Goal: Task Accomplishment & Management: Complete application form

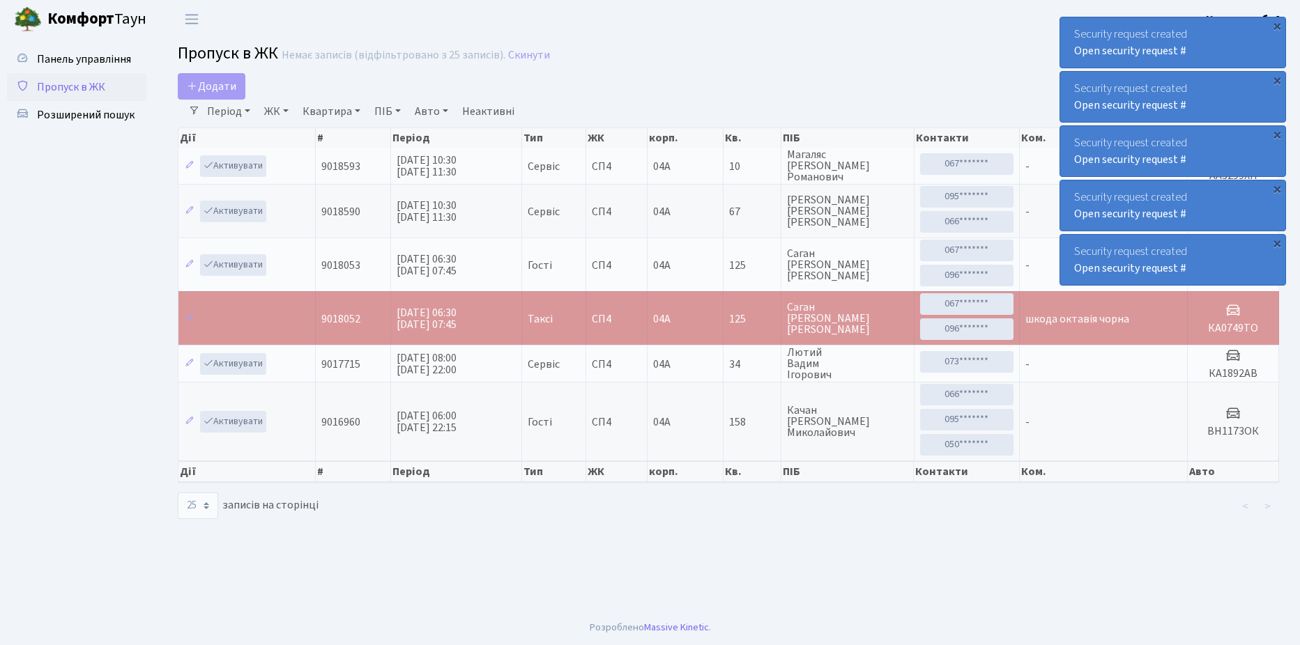
select select "25"
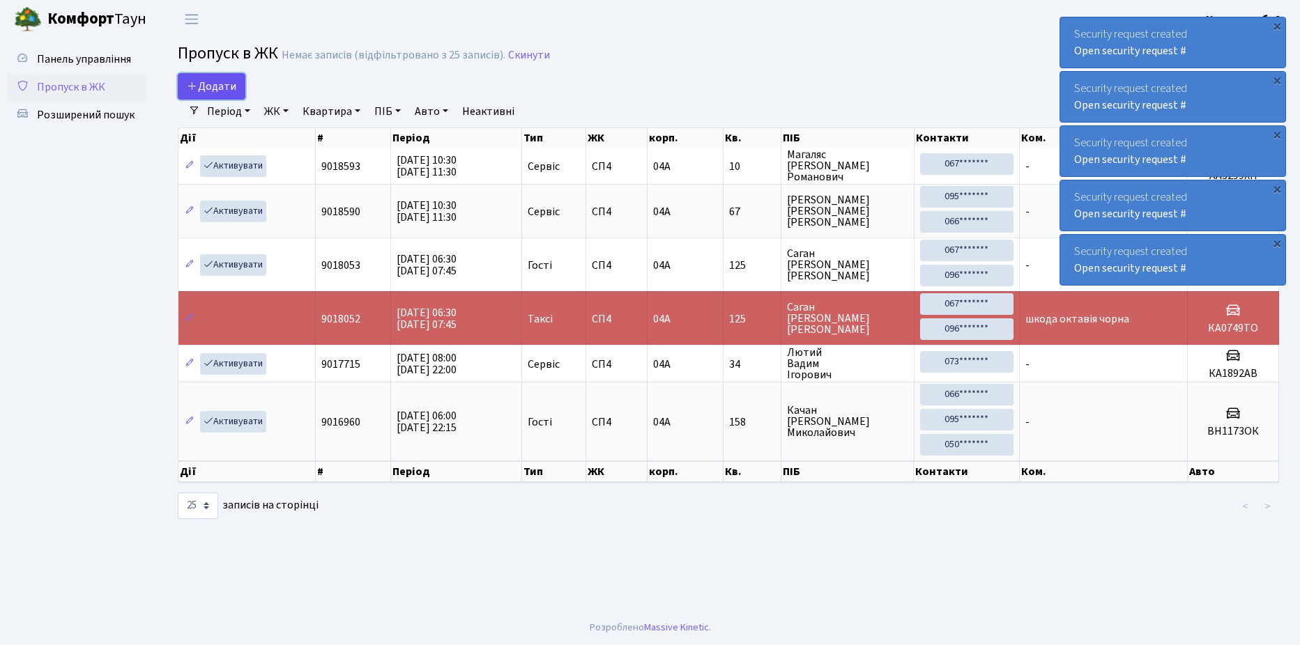
click at [207, 80] on span "Додати" at bounding box center [211, 86] width 49 height 15
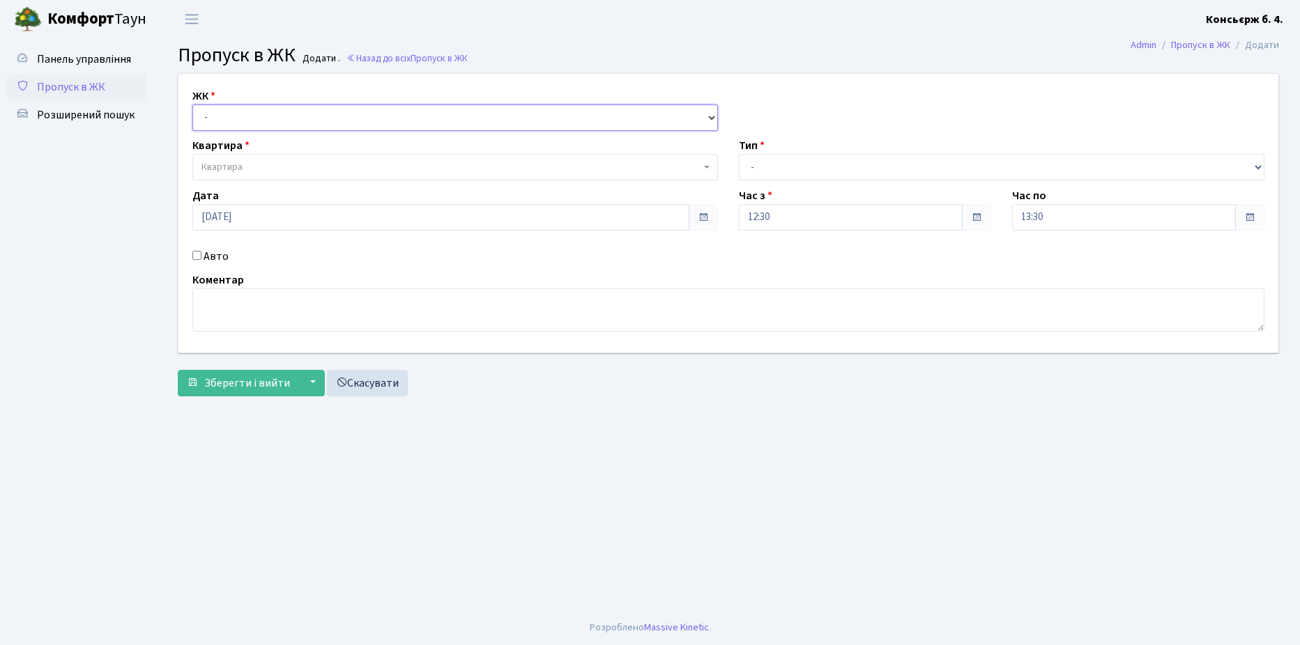
click at [275, 121] on select "- СП4, Столичне шосе, 5" at bounding box center [455, 118] width 526 height 26
select select "325"
click at [192, 105] on select "- СП4, Столичне шосе, 5" at bounding box center [455, 118] width 526 height 26
select select
click at [277, 167] on span "Квартира" at bounding box center [450, 167] width 499 height 14
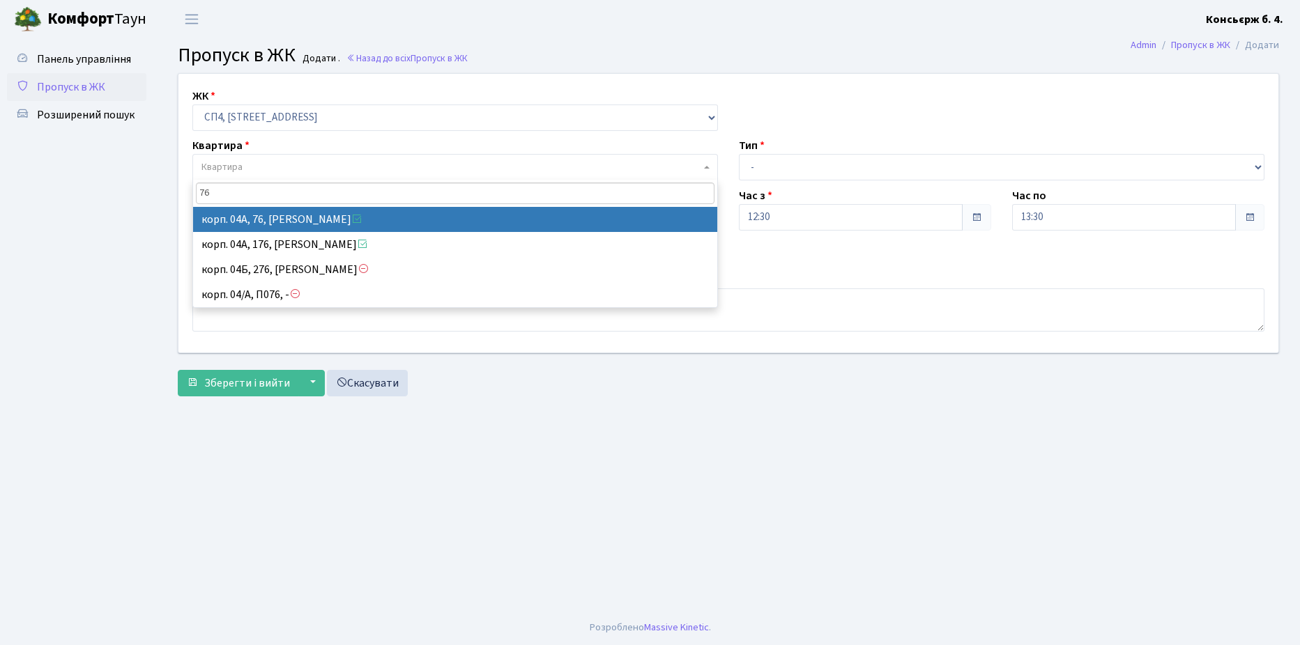
type input "76"
select select "21104"
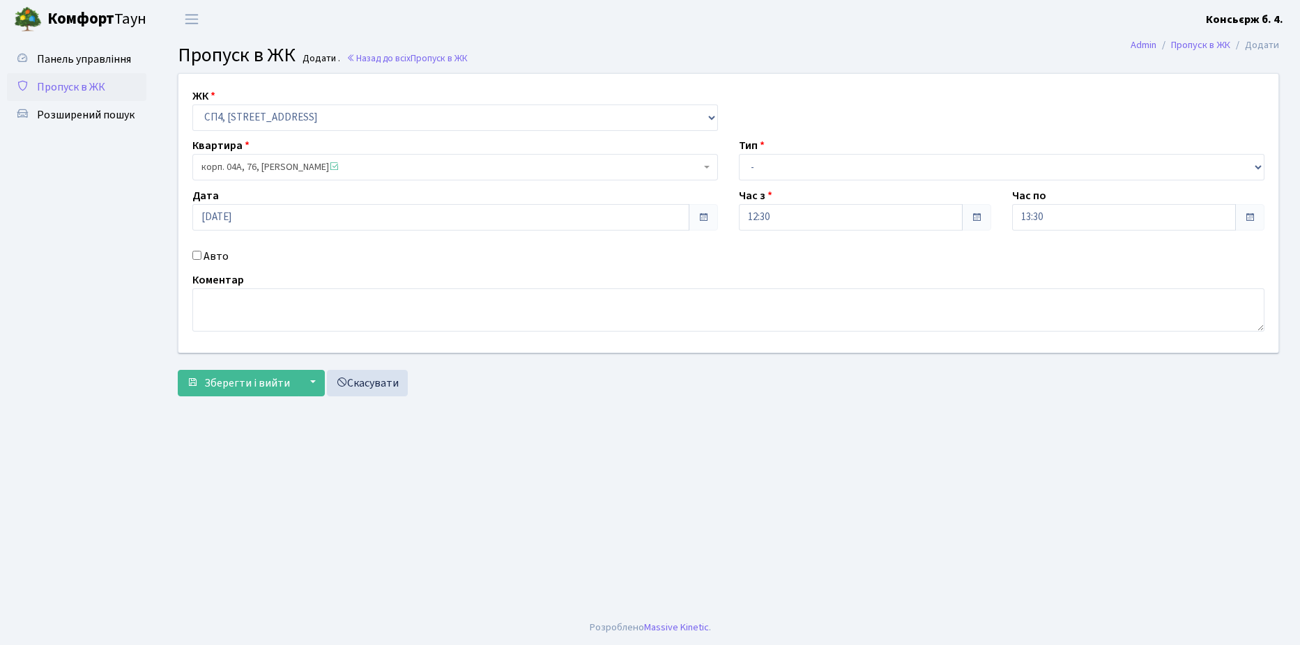
click at [196, 253] on input "Авто" at bounding box center [196, 255] width 9 height 9
checkbox input "true"
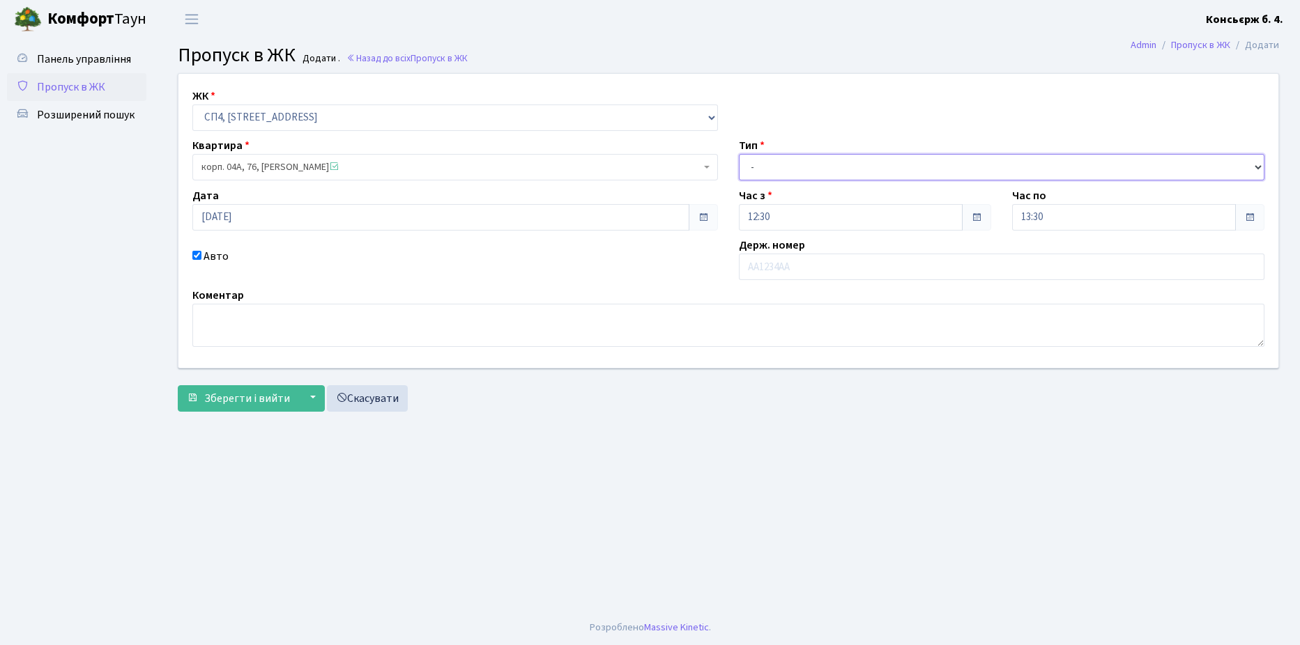
click at [903, 166] on select "- Доставка Таксі Гості Сервіс" at bounding box center [1002, 167] width 526 height 26
select select "1"
click at [739, 154] on select "- Доставка Таксі Гості Сервіс" at bounding box center [1002, 167] width 526 height 26
click at [823, 267] on input "text" at bounding box center [1002, 267] width 526 height 26
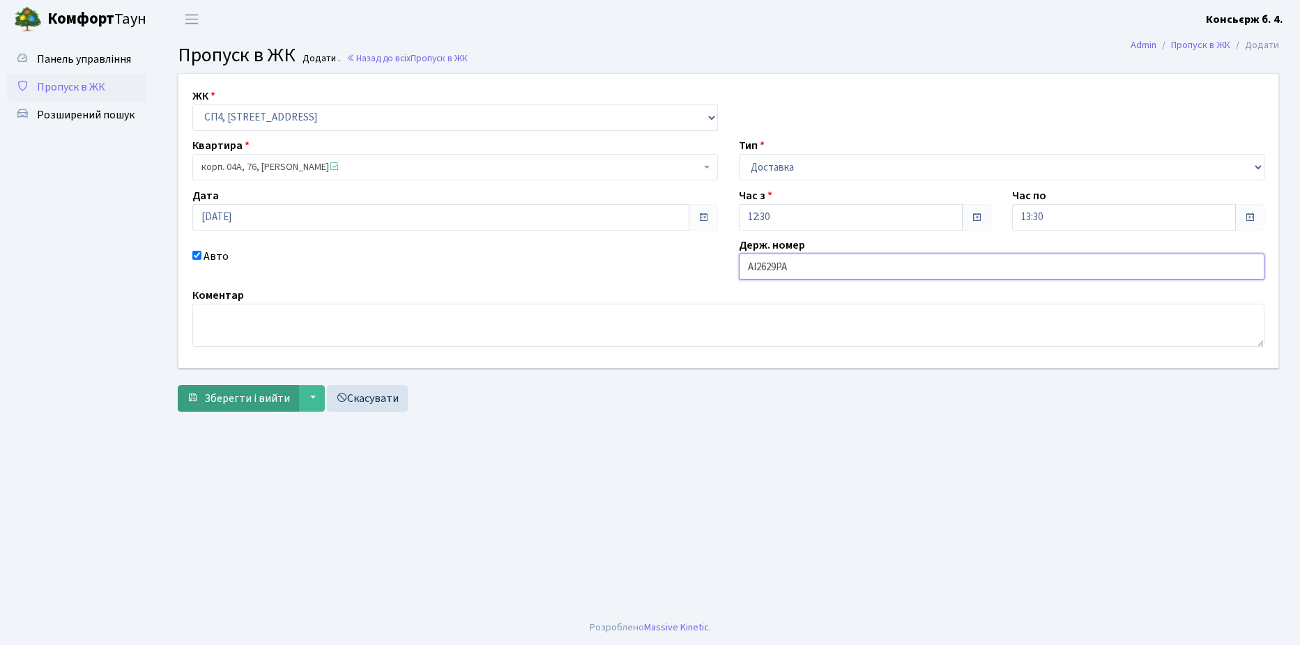
type input "АІ2629РА"
click at [225, 395] on span "Зберегти і вийти" at bounding box center [247, 398] width 86 height 15
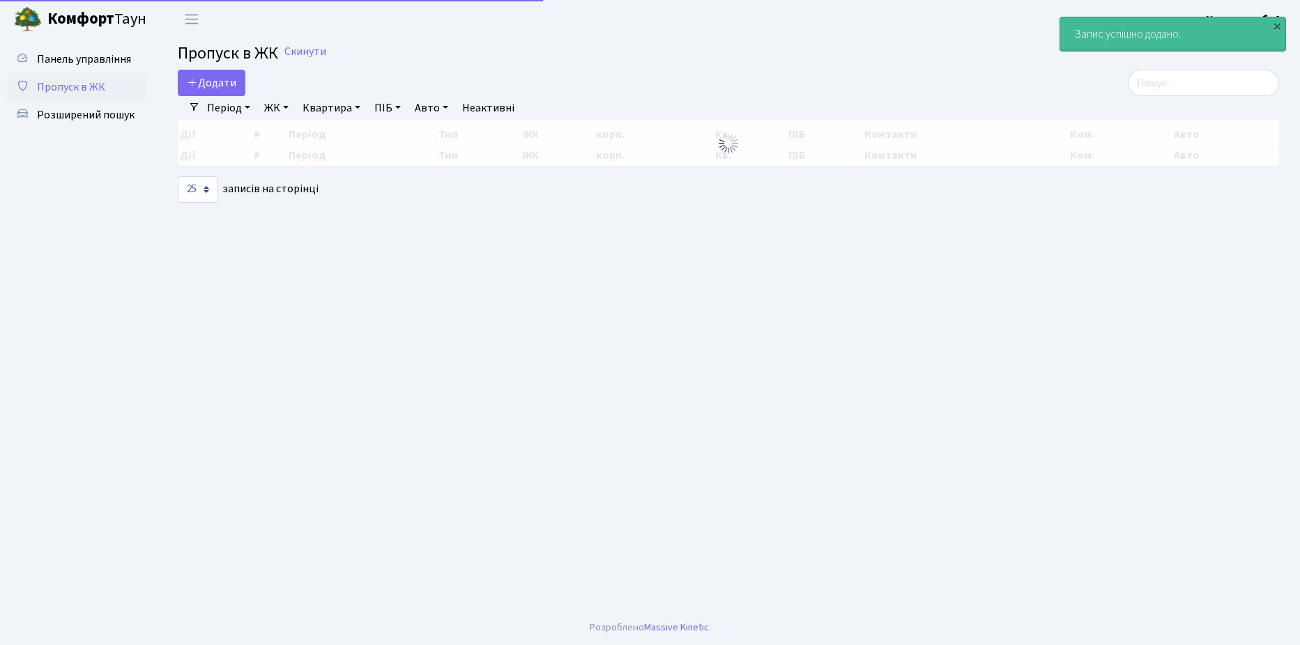
select select "25"
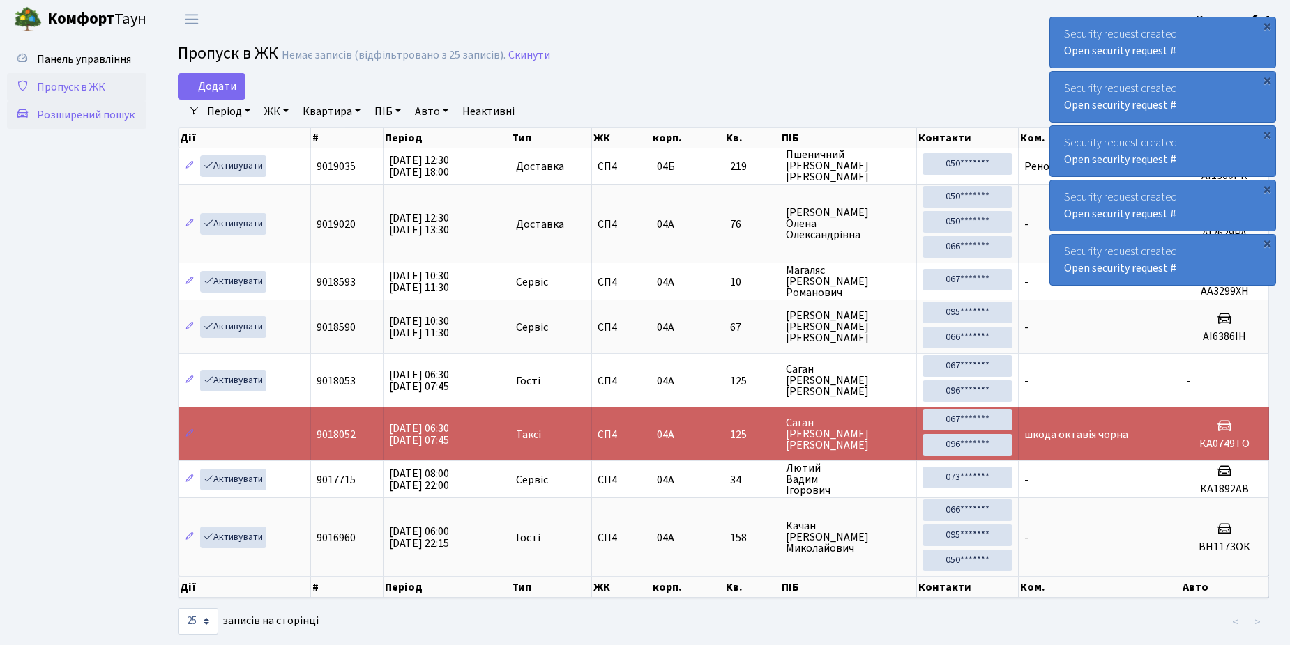
click at [53, 113] on span "Розширений пошук" at bounding box center [86, 114] width 98 height 15
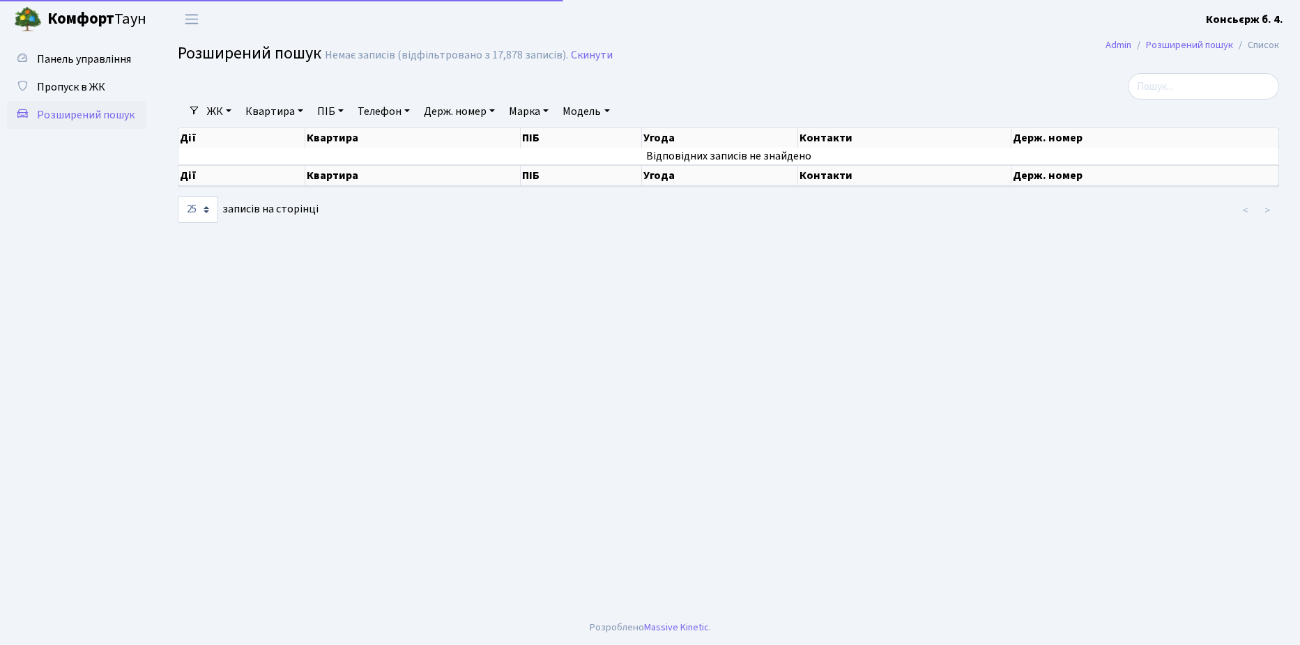
select select "25"
click at [63, 84] on span "Пропуск в ЖК" at bounding box center [71, 86] width 68 height 15
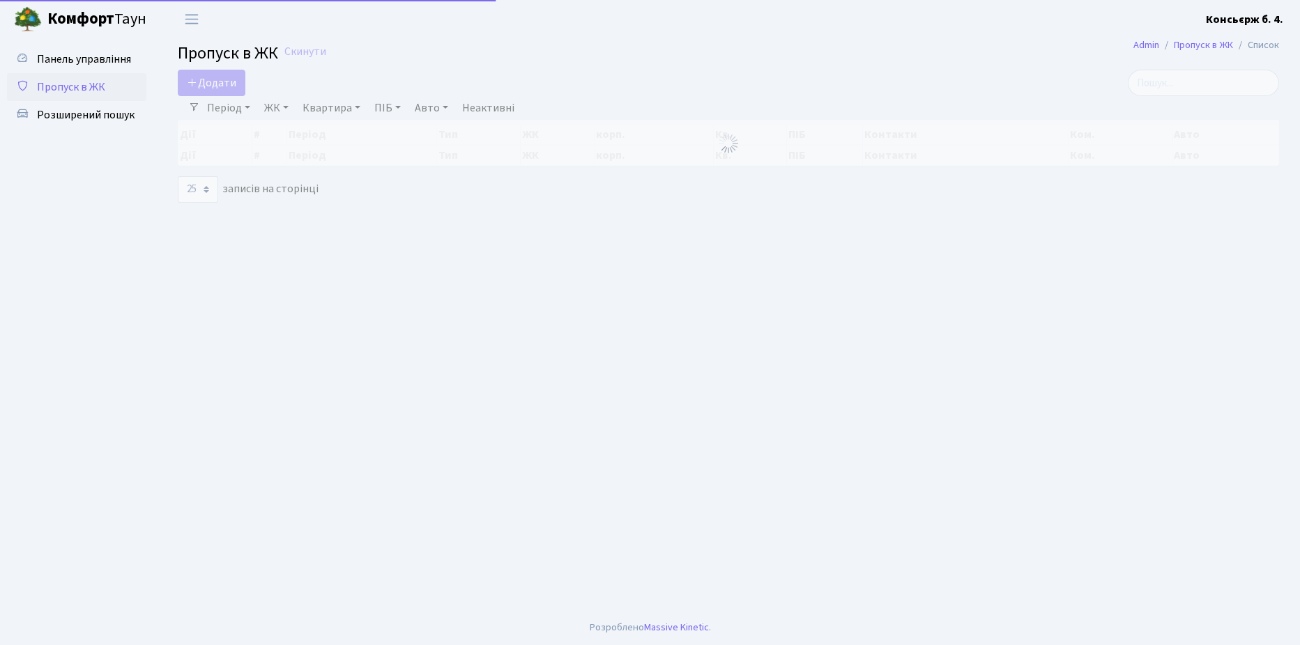
select select "25"
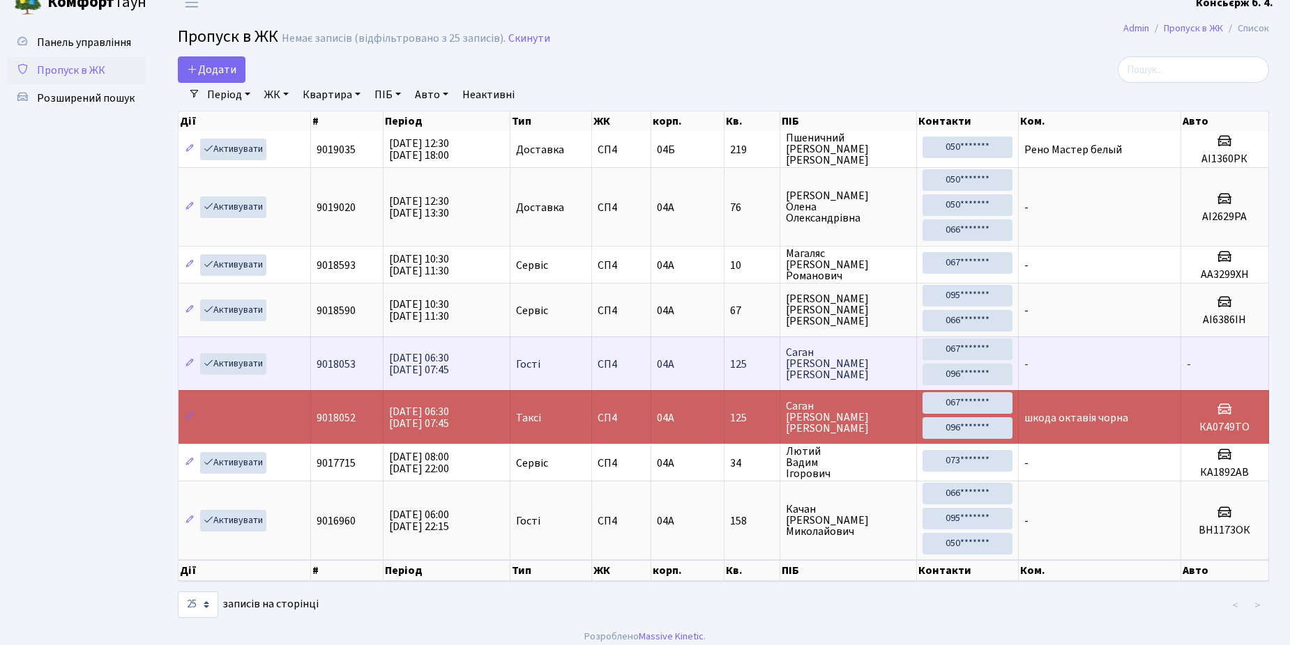
scroll to position [26, 0]
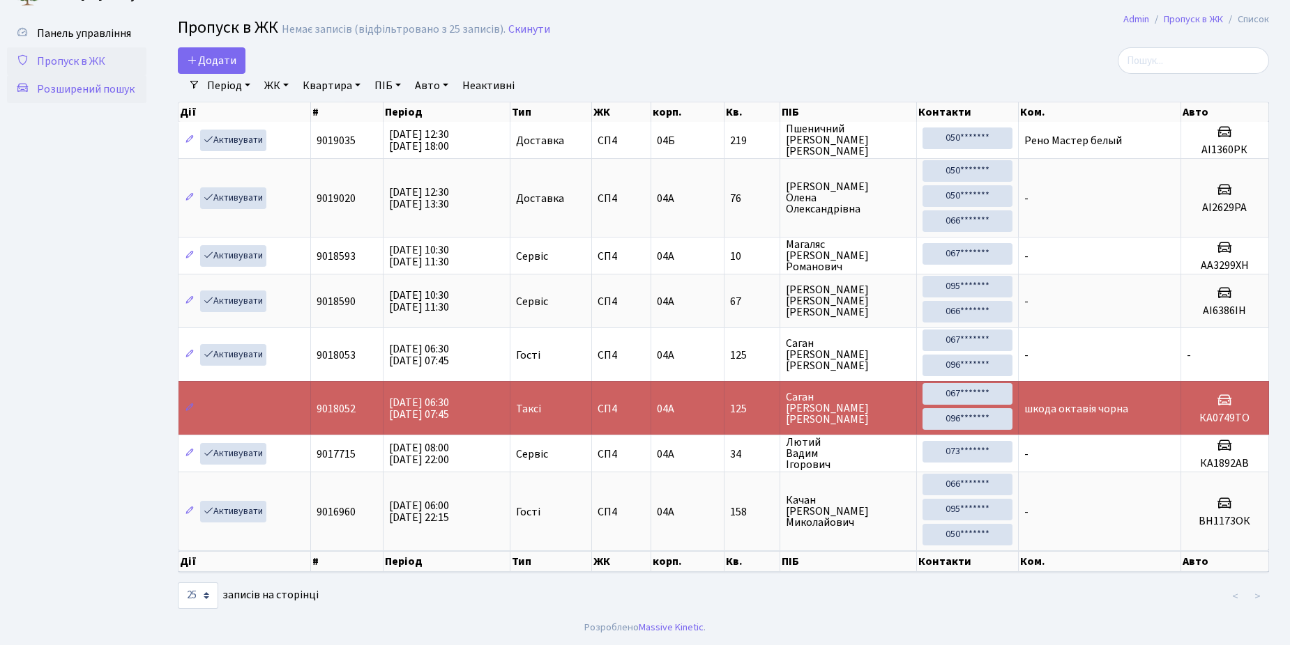
click at [75, 87] on span "Розширений пошук" at bounding box center [86, 89] width 98 height 15
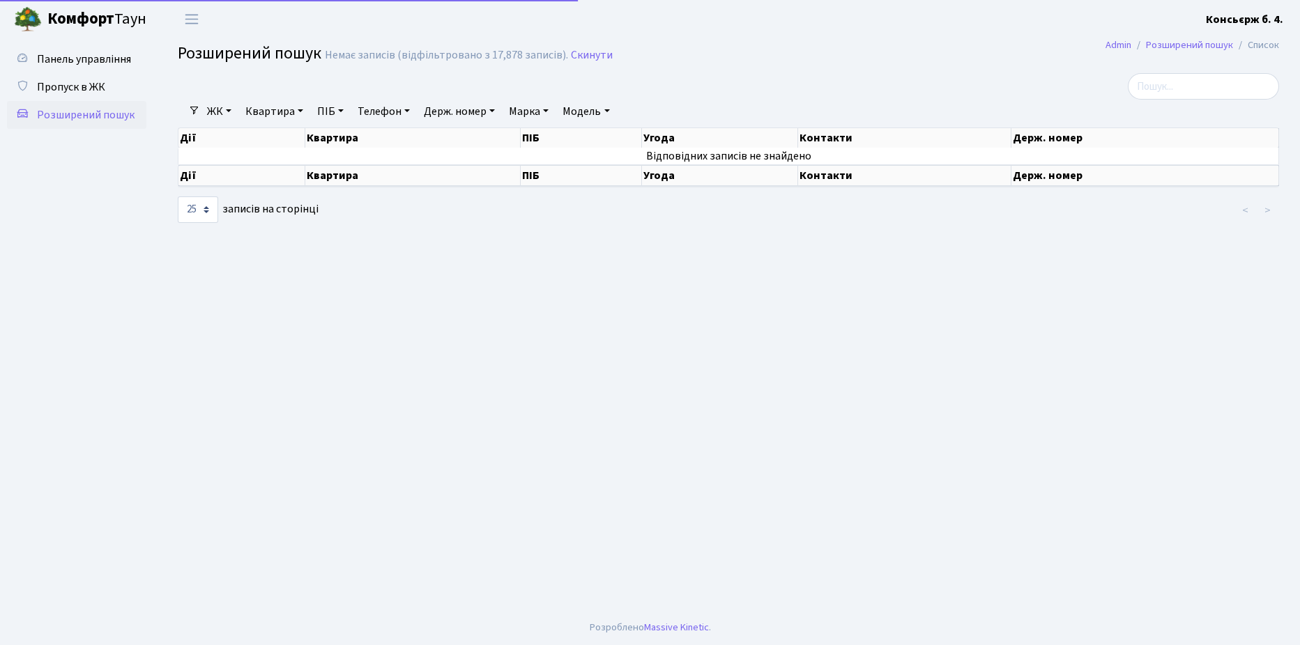
select select "25"
click at [1164, 85] on input "search" at bounding box center [1203, 86] width 151 height 26
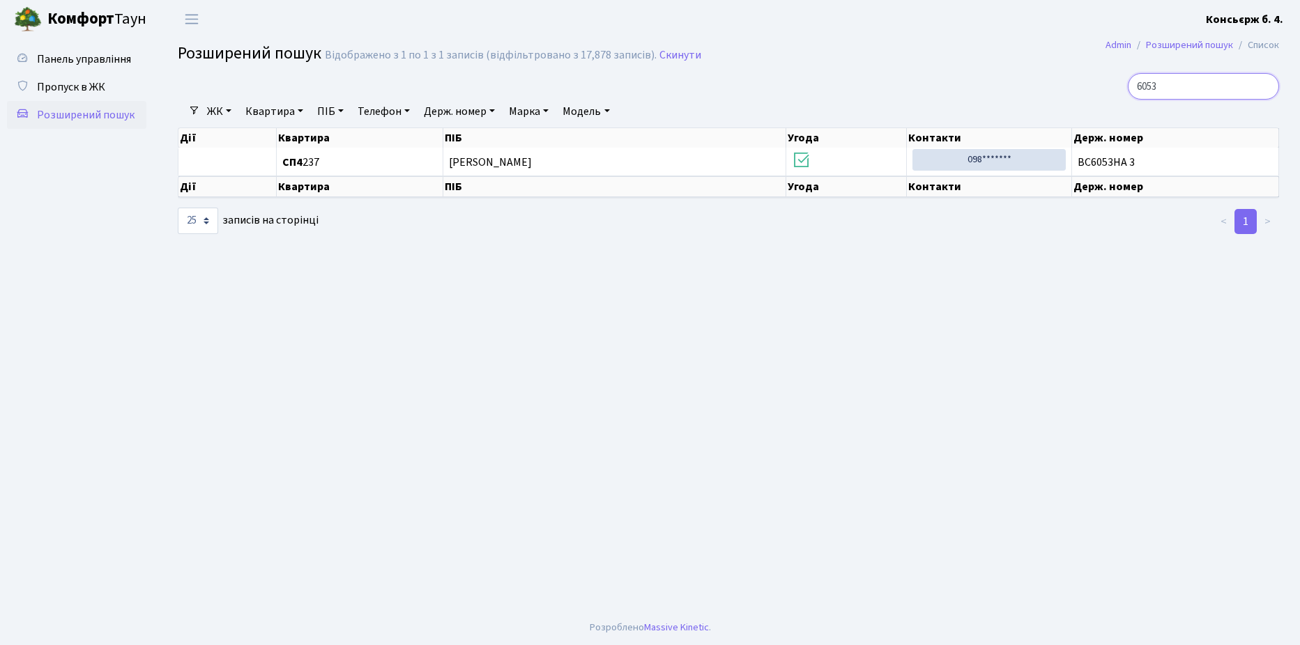
type input "6053"
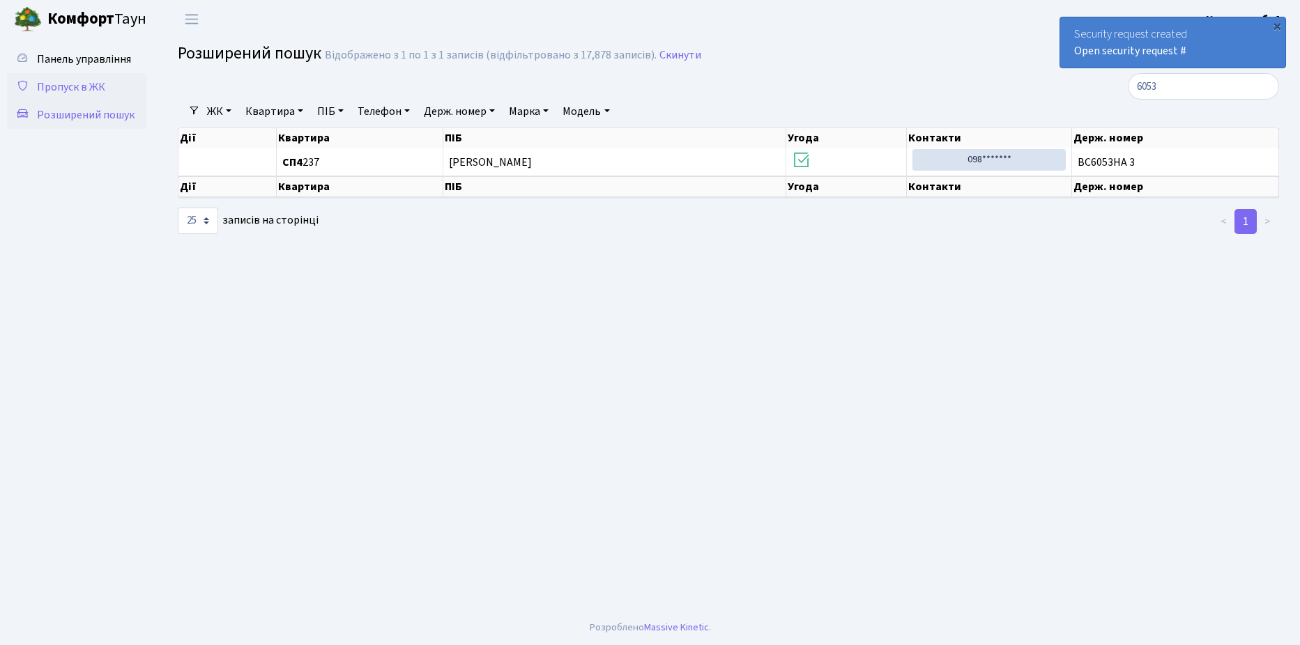
click at [78, 84] on span "Пропуск в ЖК" at bounding box center [71, 86] width 68 height 15
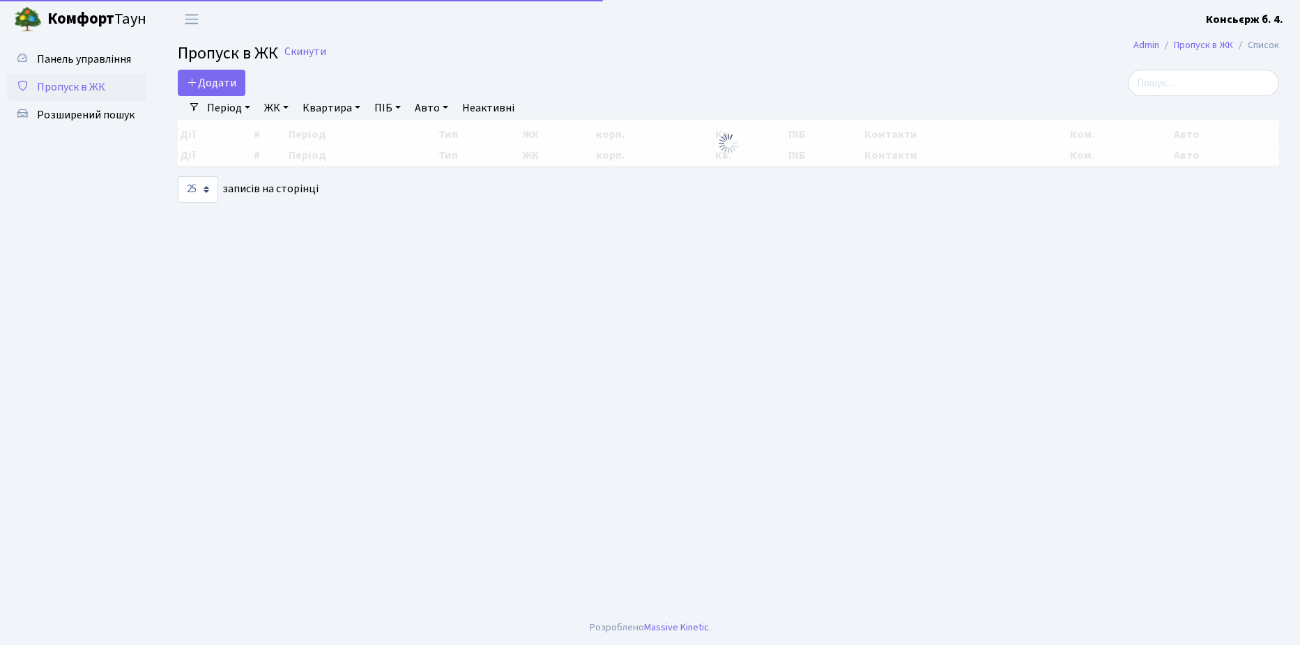
select select "25"
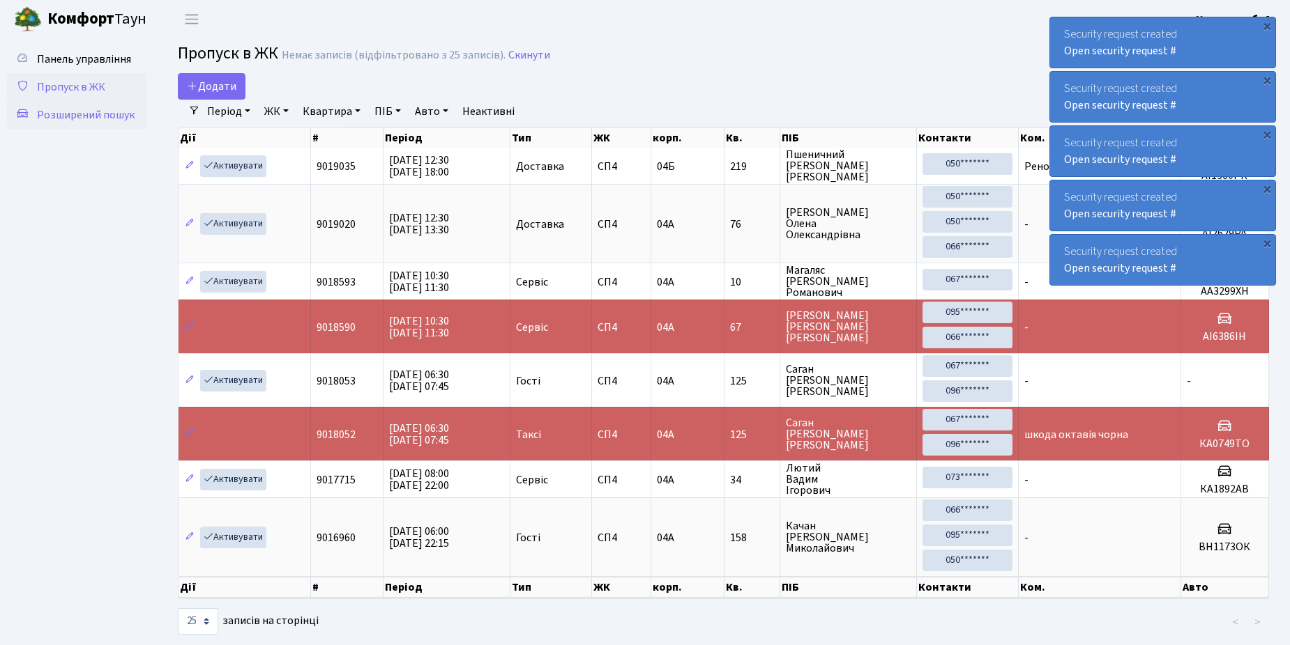
click at [94, 114] on span "Розширений пошук" at bounding box center [86, 114] width 98 height 15
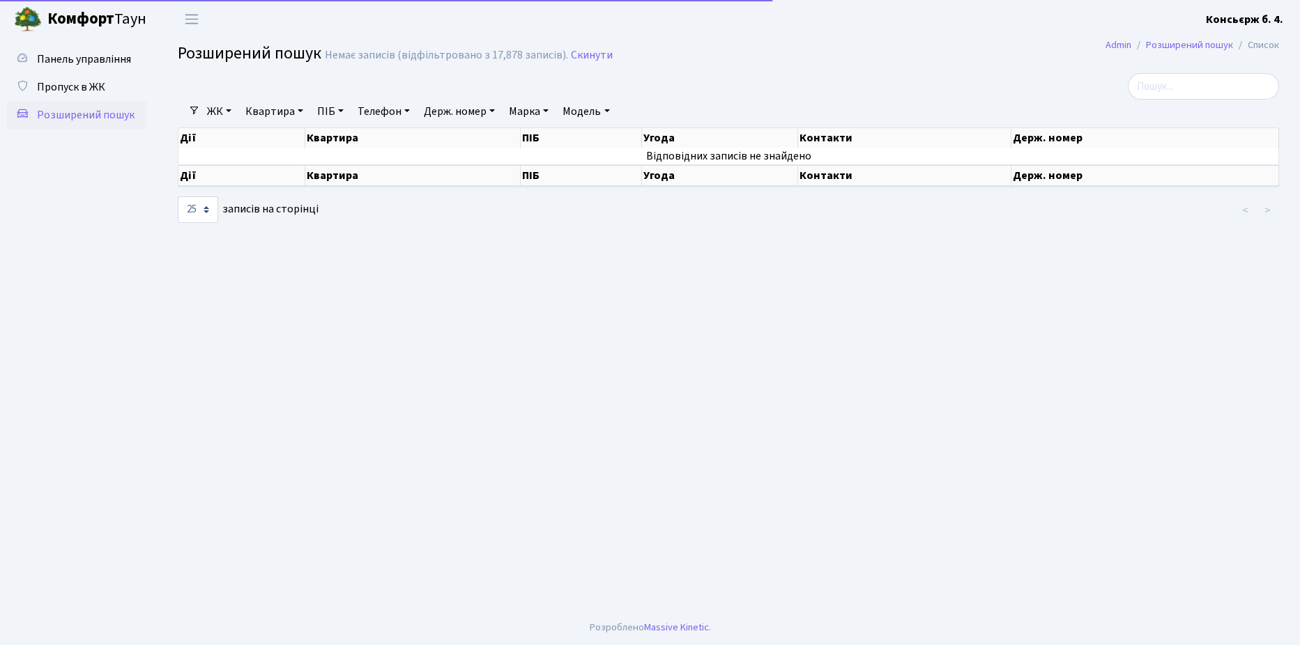
select select "25"
click at [84, 88] on span "Пропуск в ЖК" at bounding box center [71, 86] width 68 height 15
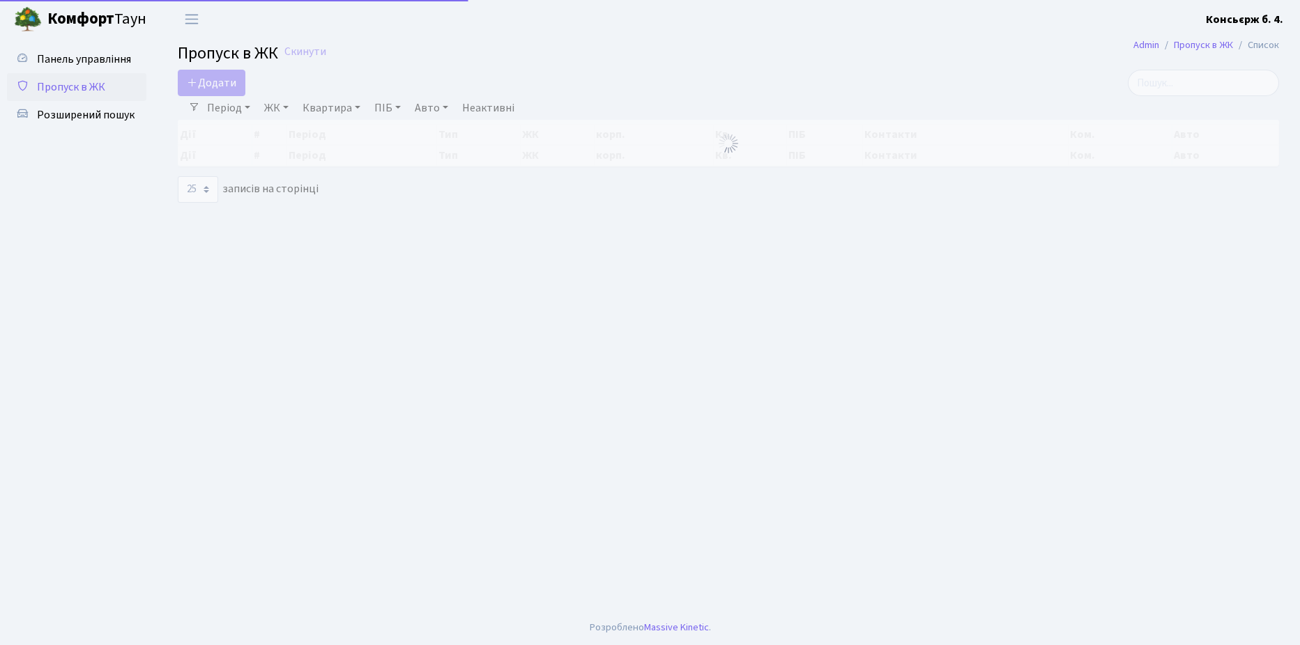
select select "25"
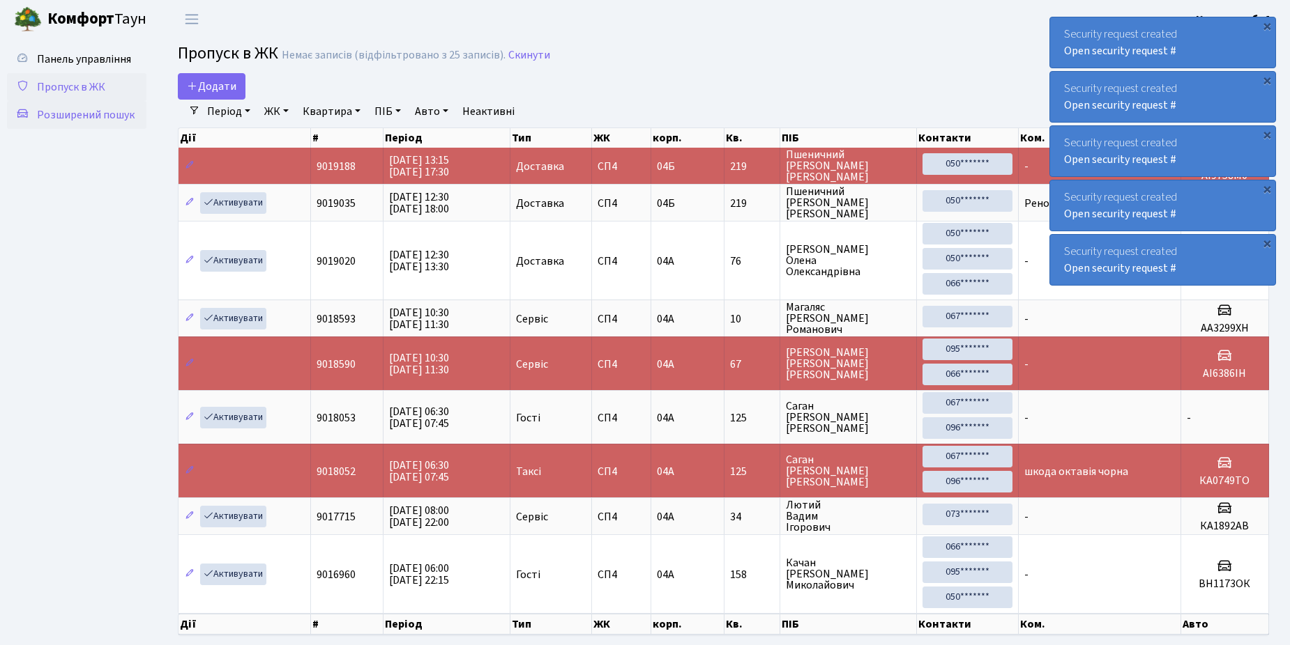
click at [89, 116] on span "Розширений пошук" at bounding box center [86, 114] width 98 height 15
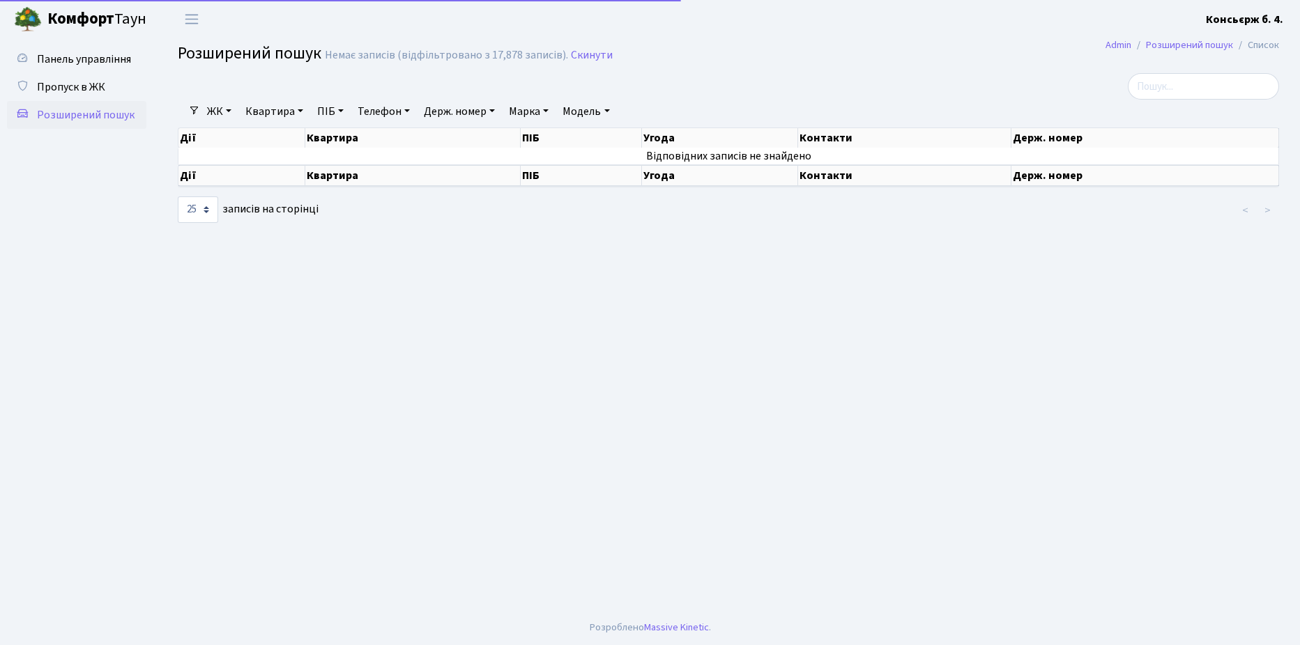
select select "25"
click at [80, 86] on span "Пропуск в ЖК" at bounding box center [71, 86] width 68 height 15
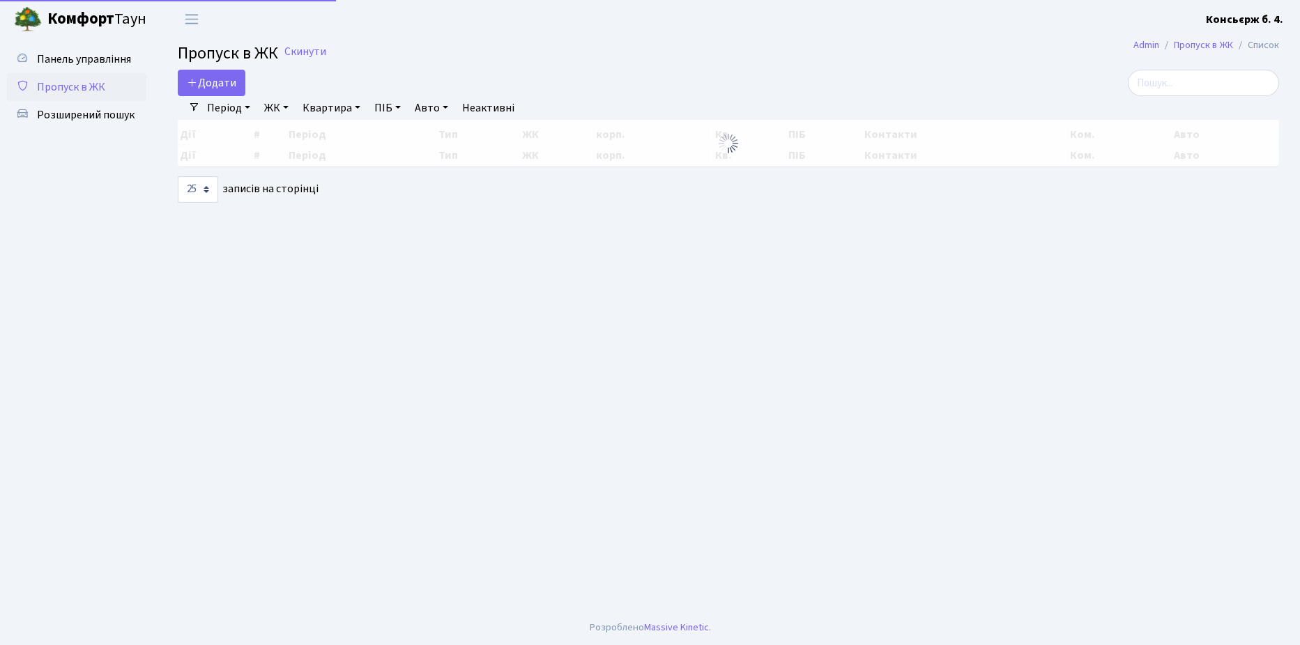
select select "25"
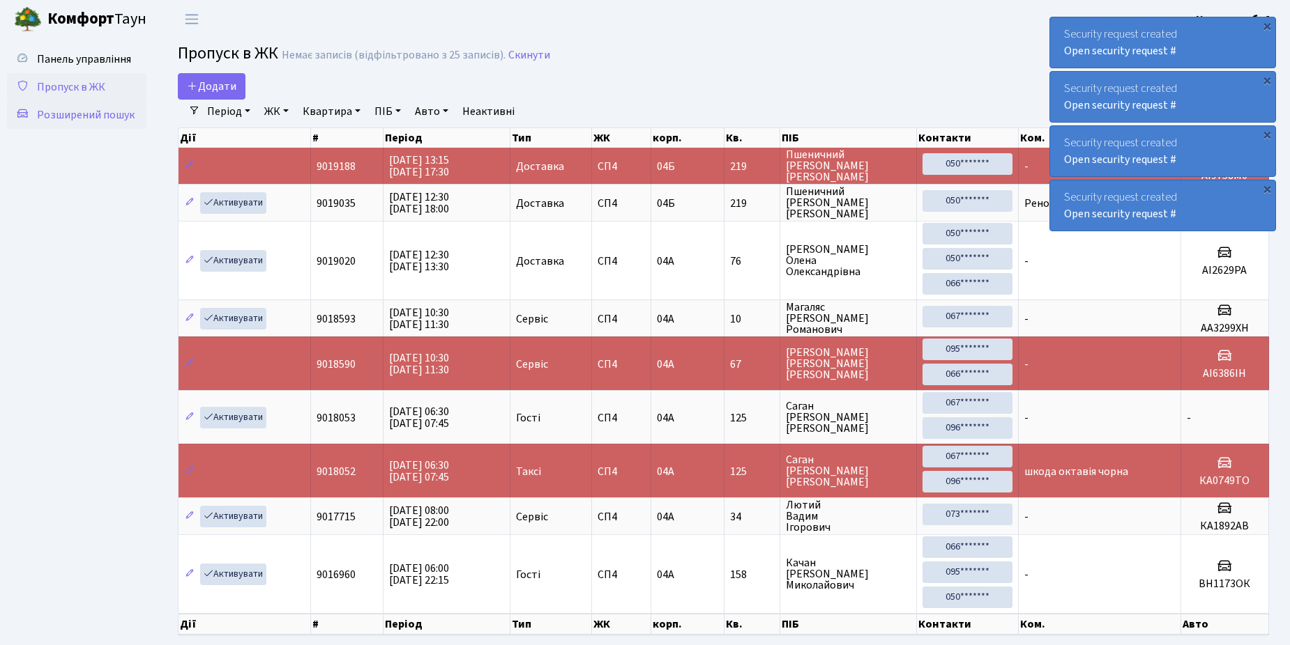
click at [69, 116] on span "Розширений пошук" at bounding box center [86, 114] width 98 height 15
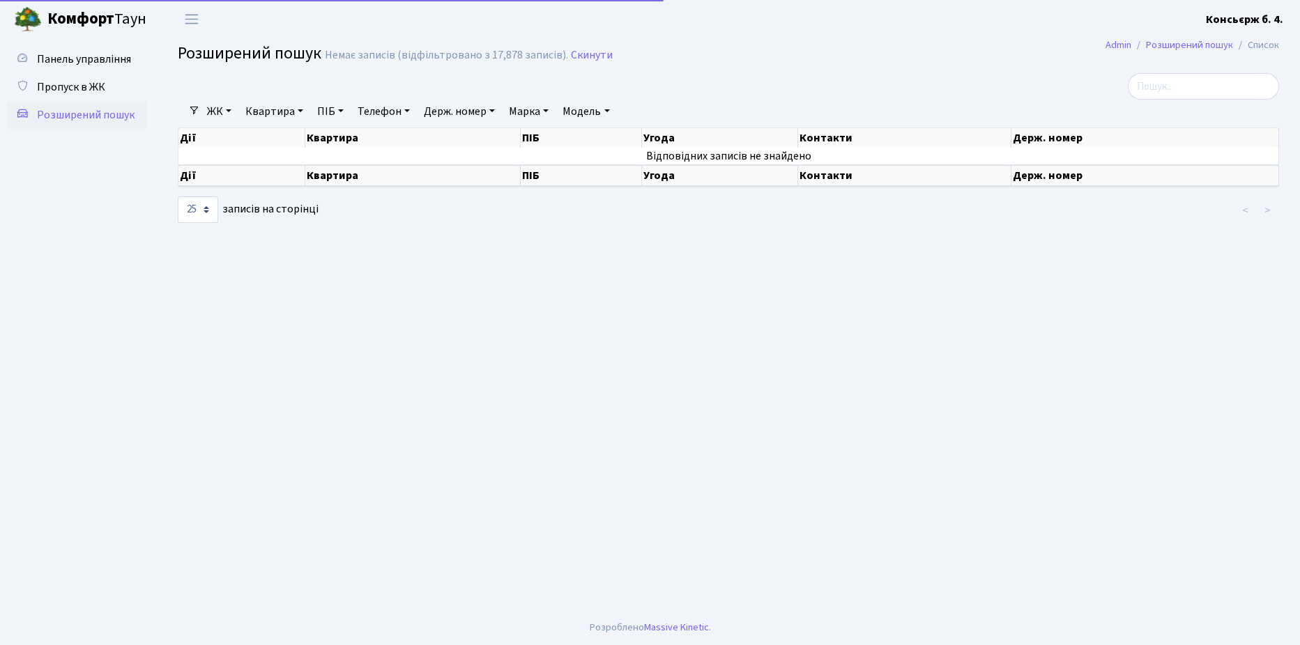
select select "25"
click at [59, 84] on span "Пропуск в ЖК" at bounding box center [71, 86] width 68 height 15
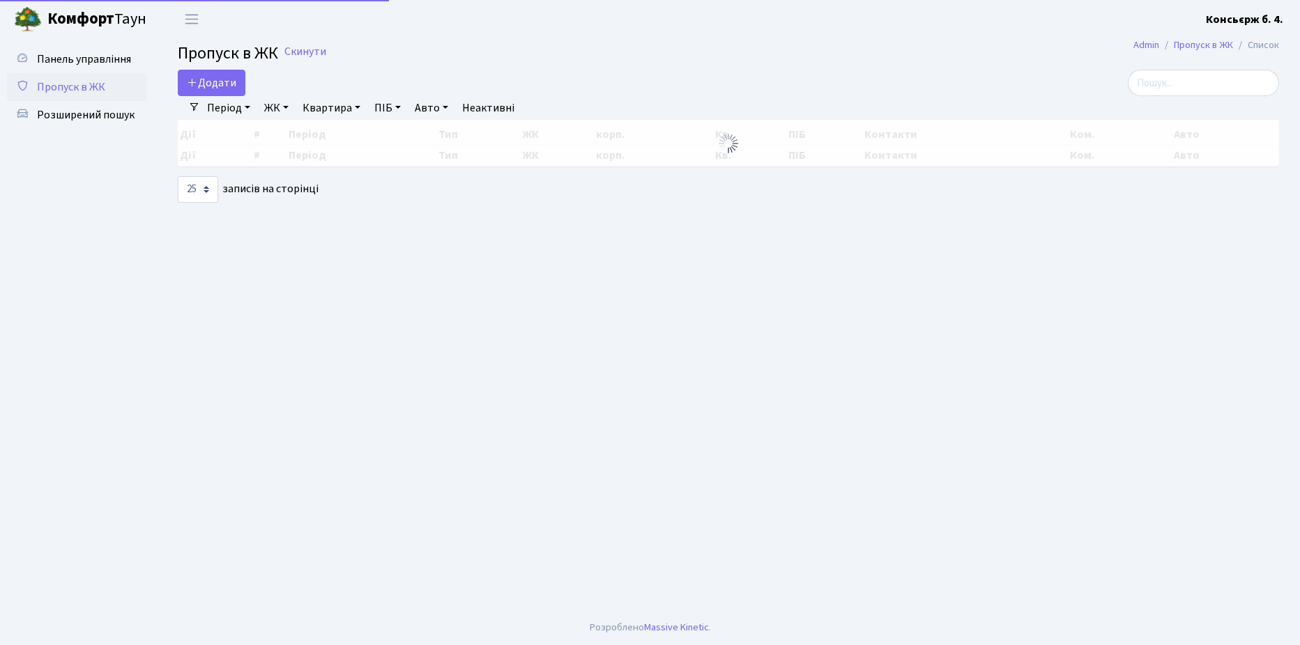
select select "25"
